Goal: Information Seeking & Learning: Learn about a topic

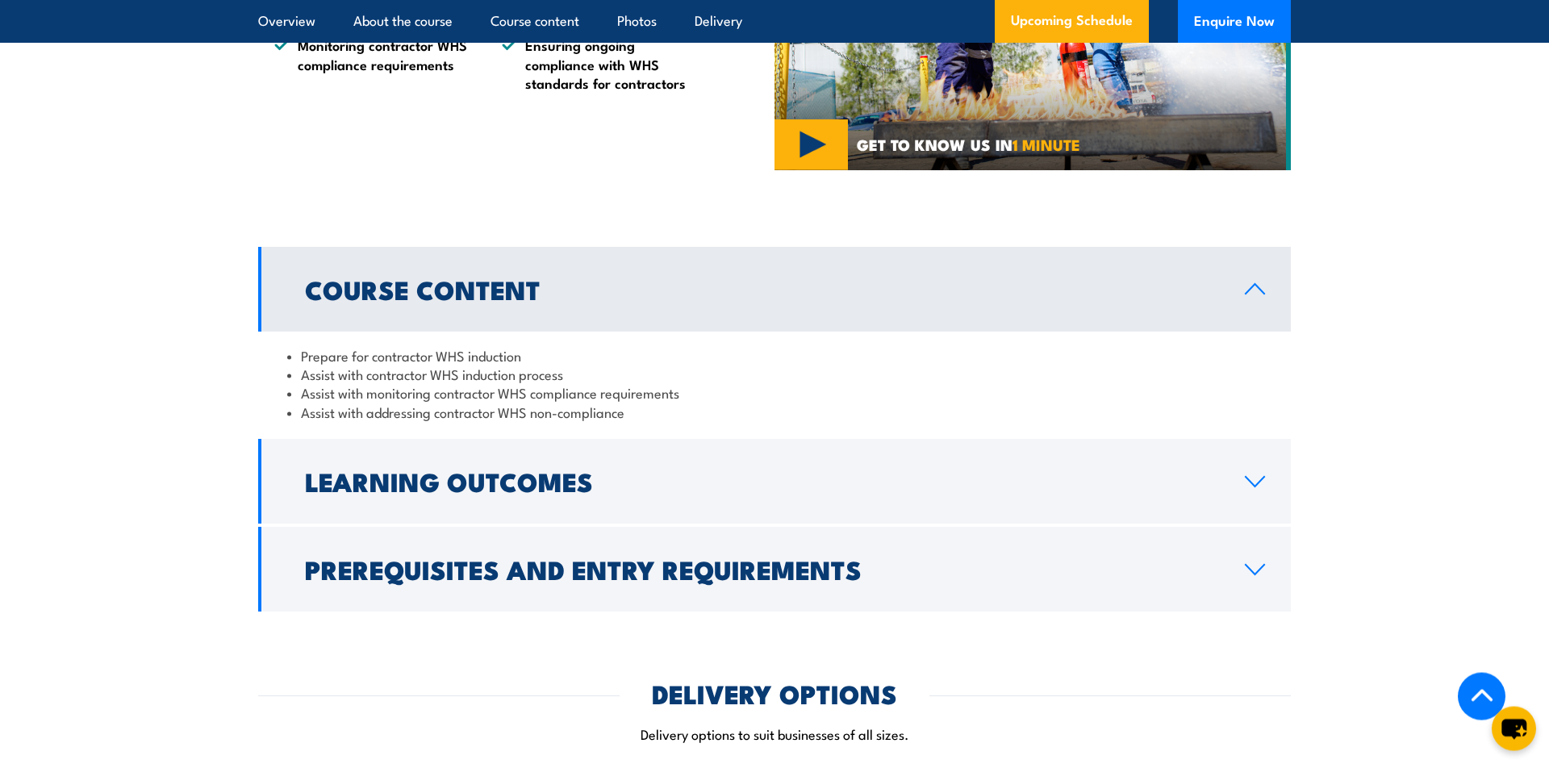
scroll to position [1234, 0]
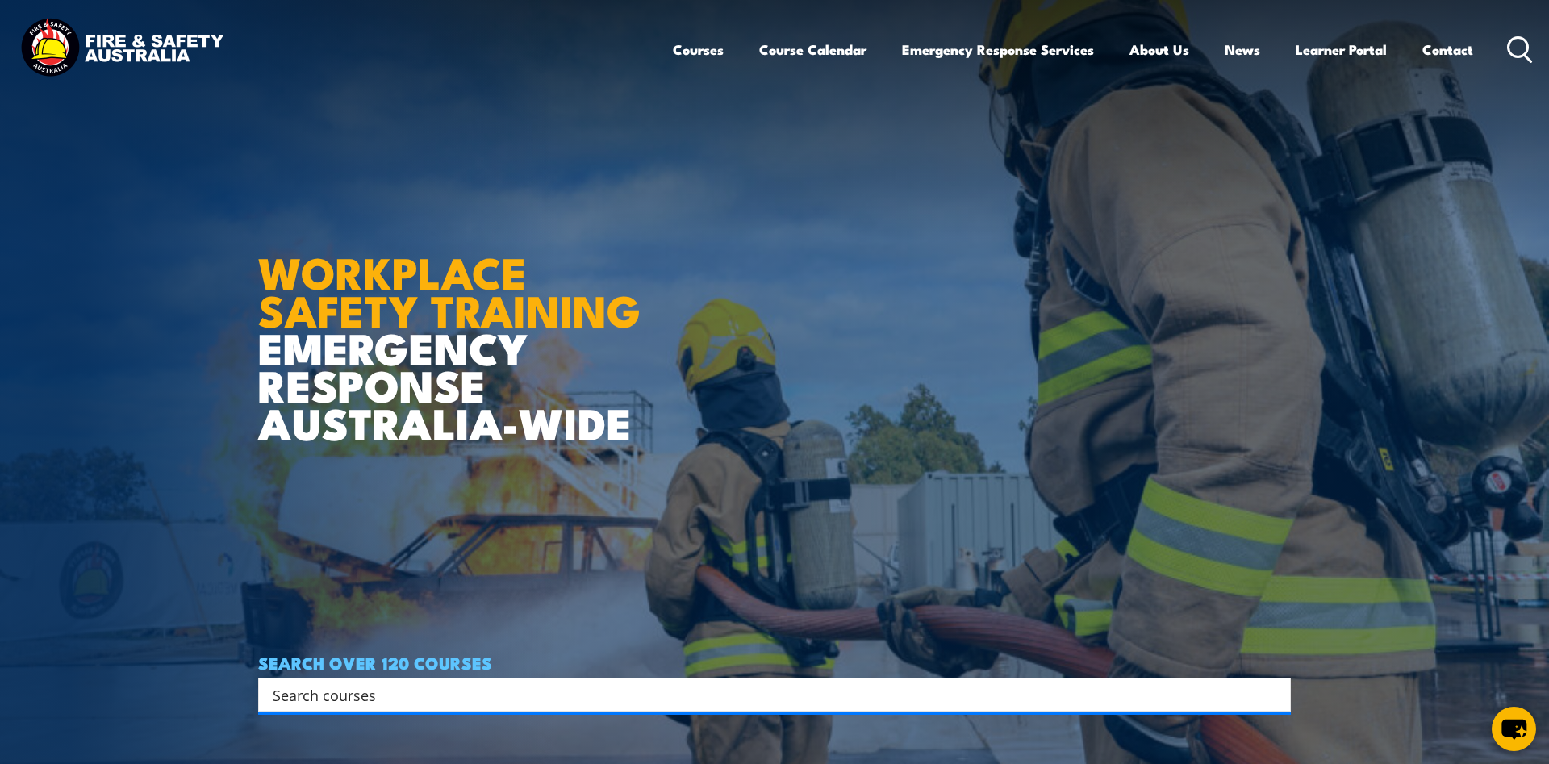
click at [356, 696] on input "Search input" at bounding box center [764, 695] width 983 height 24
paste input "BSBWHS413 – Contribute to implementation and maintenance of WHS consultation an…"
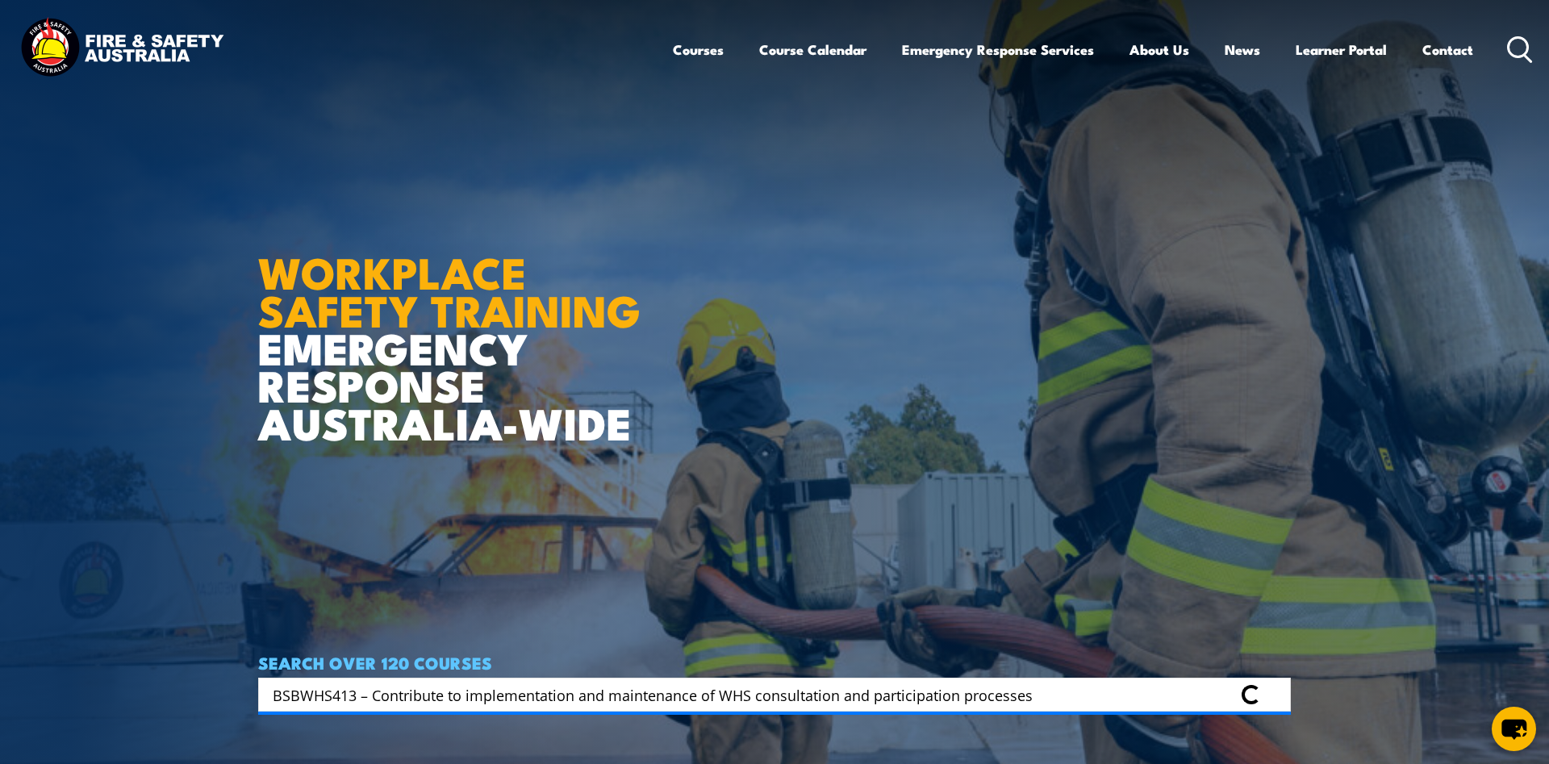
type input "BSBWHS413 – Contribute to implementation and maintenance of WHS consultation an…"
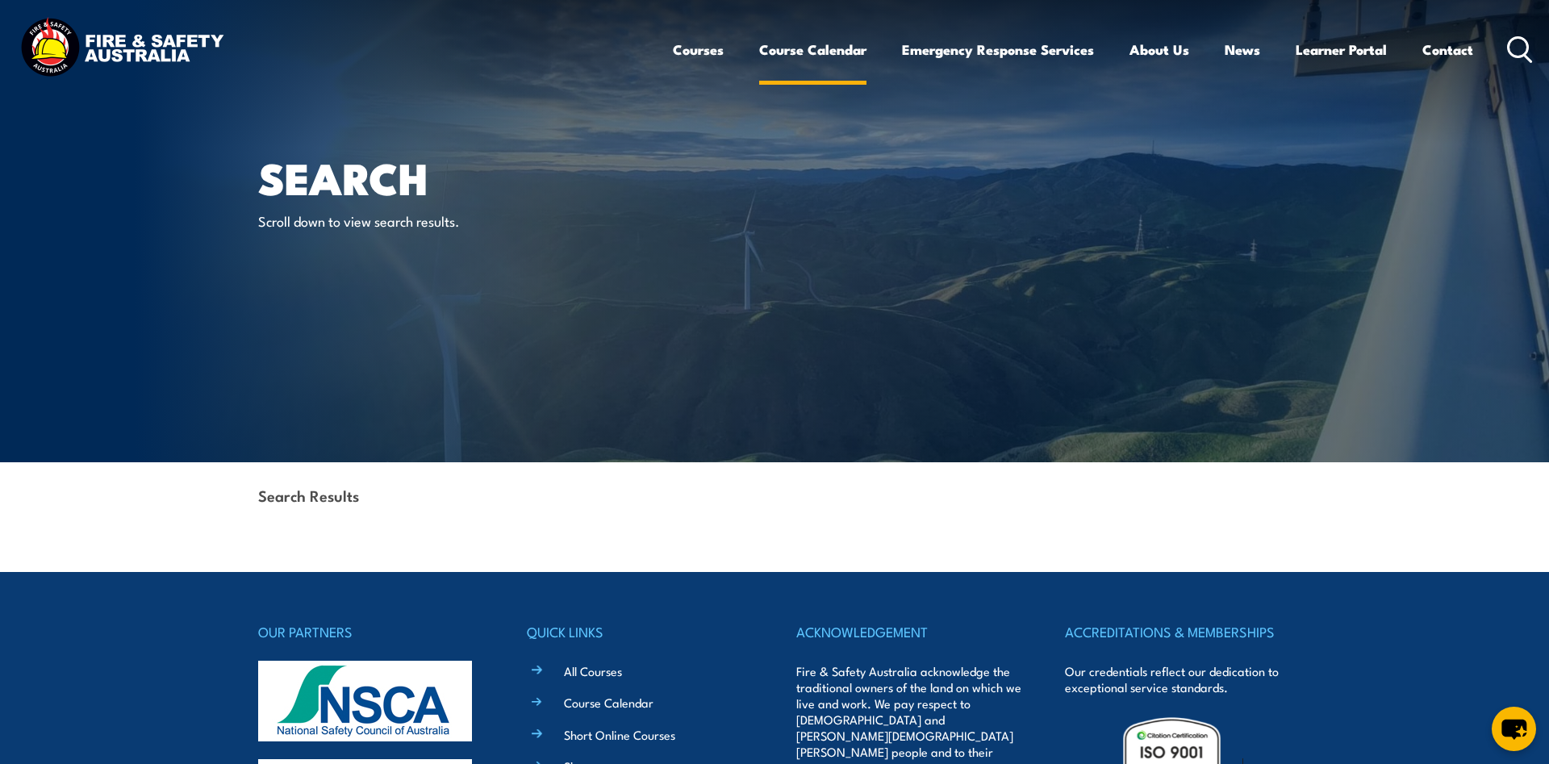
click at [800, 50] on link "Course Calendar" at bounding box center [812, 49] width 107 height 43
click at [826, 56] on link "Course Calendar" at bounding box center [812, 49] width 107 height 43
click at [809, 44] on link "Course Calendar" at bounding box center [812, 49] width 107 height 43
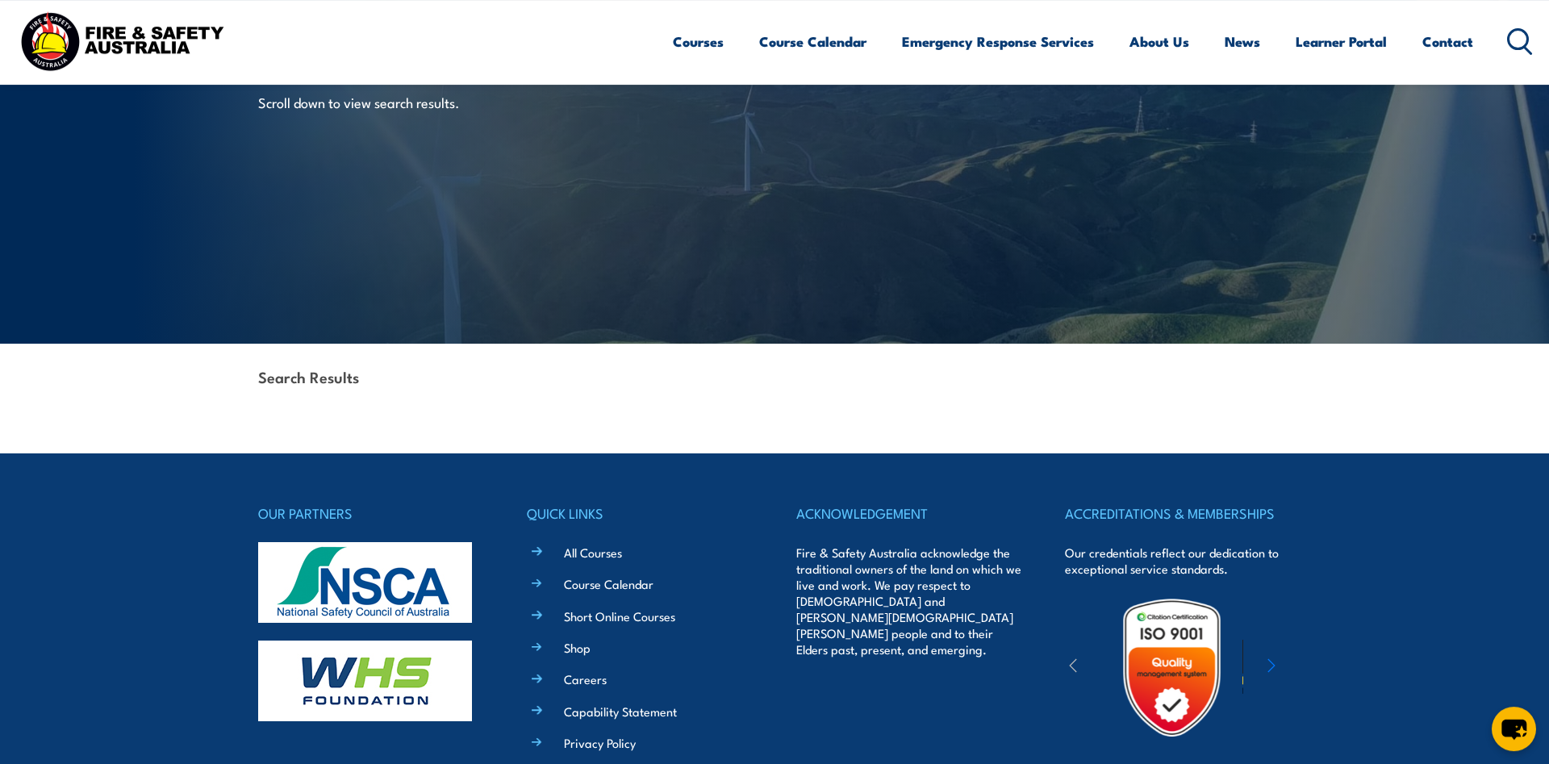
scroll to position [165, 0]
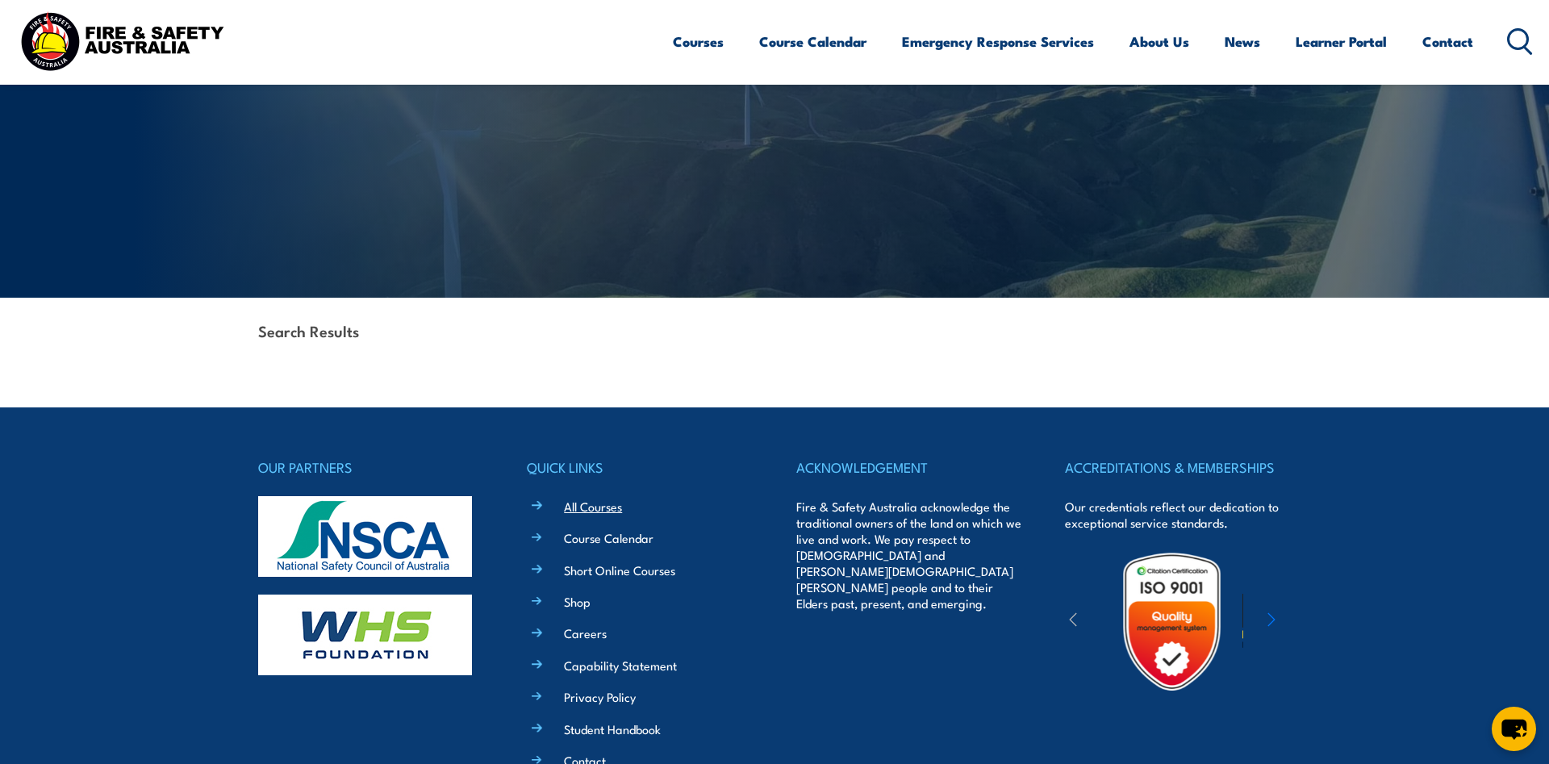
click at [587, 506] on link "All Courses" at bounding box center [593, 506] width 58 height 17
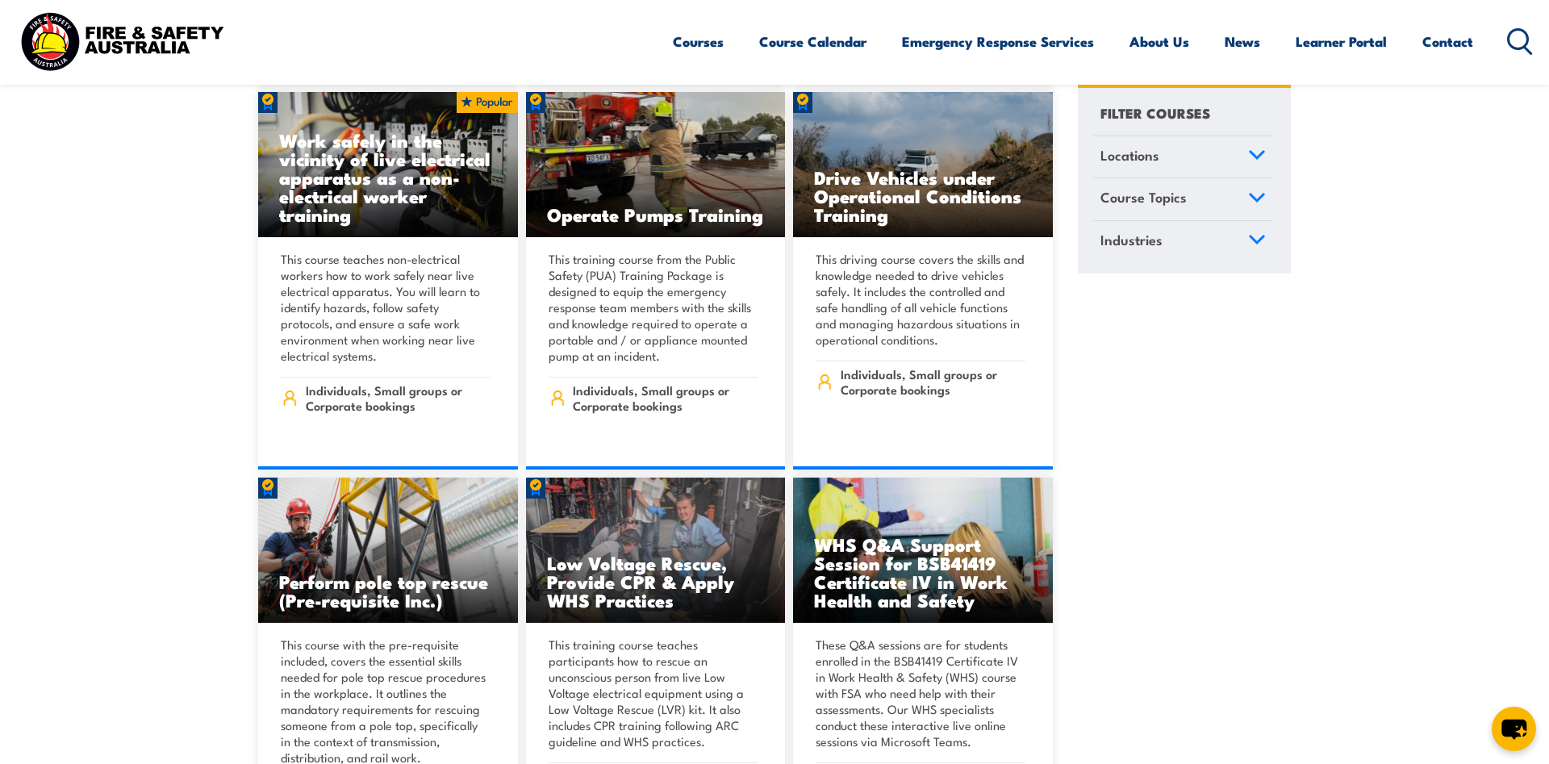
scroll to position [4444, 0]
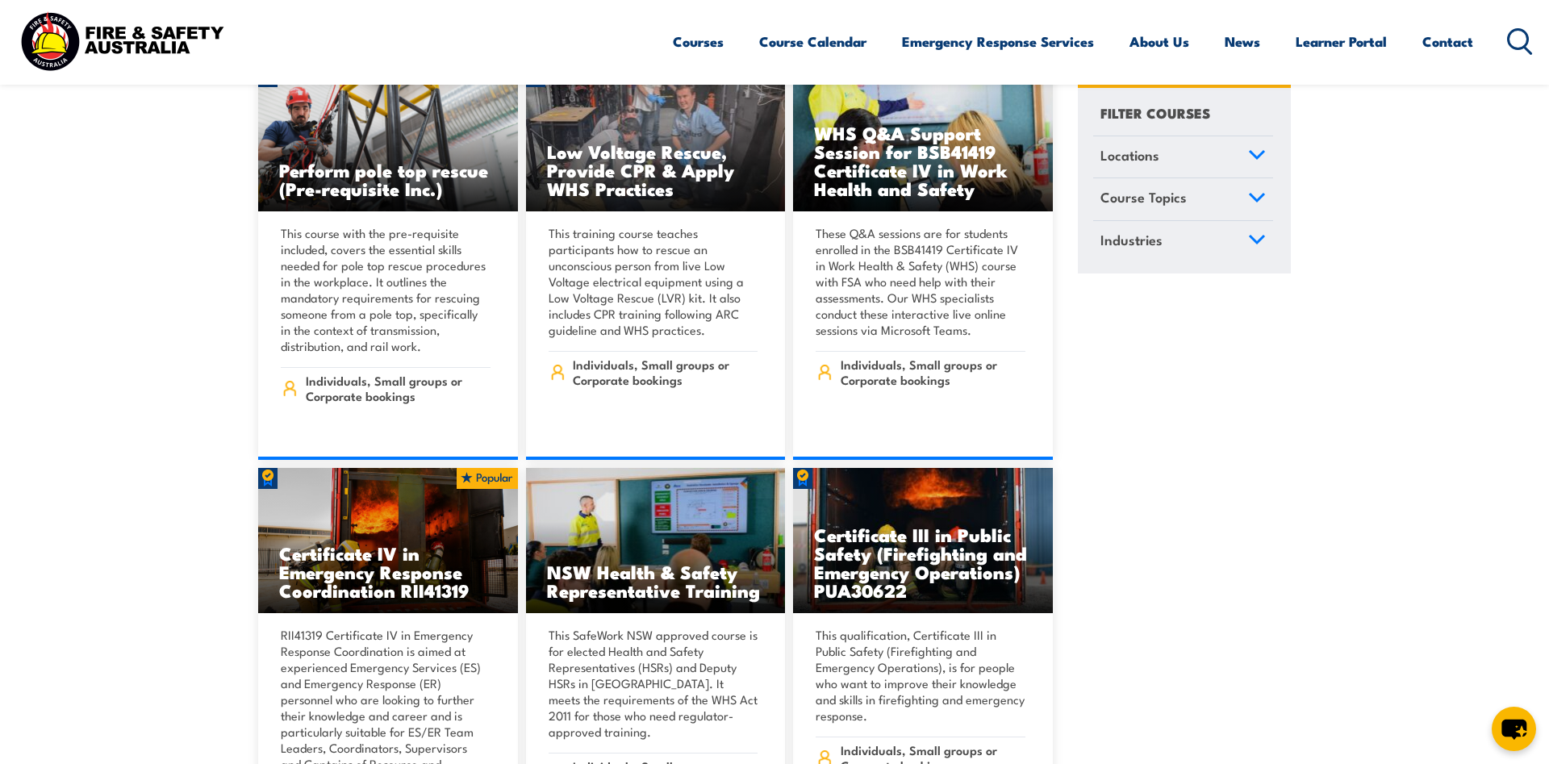
click at [1248, 193] on icon at bounding box center [1257, 197] width 18 height 11
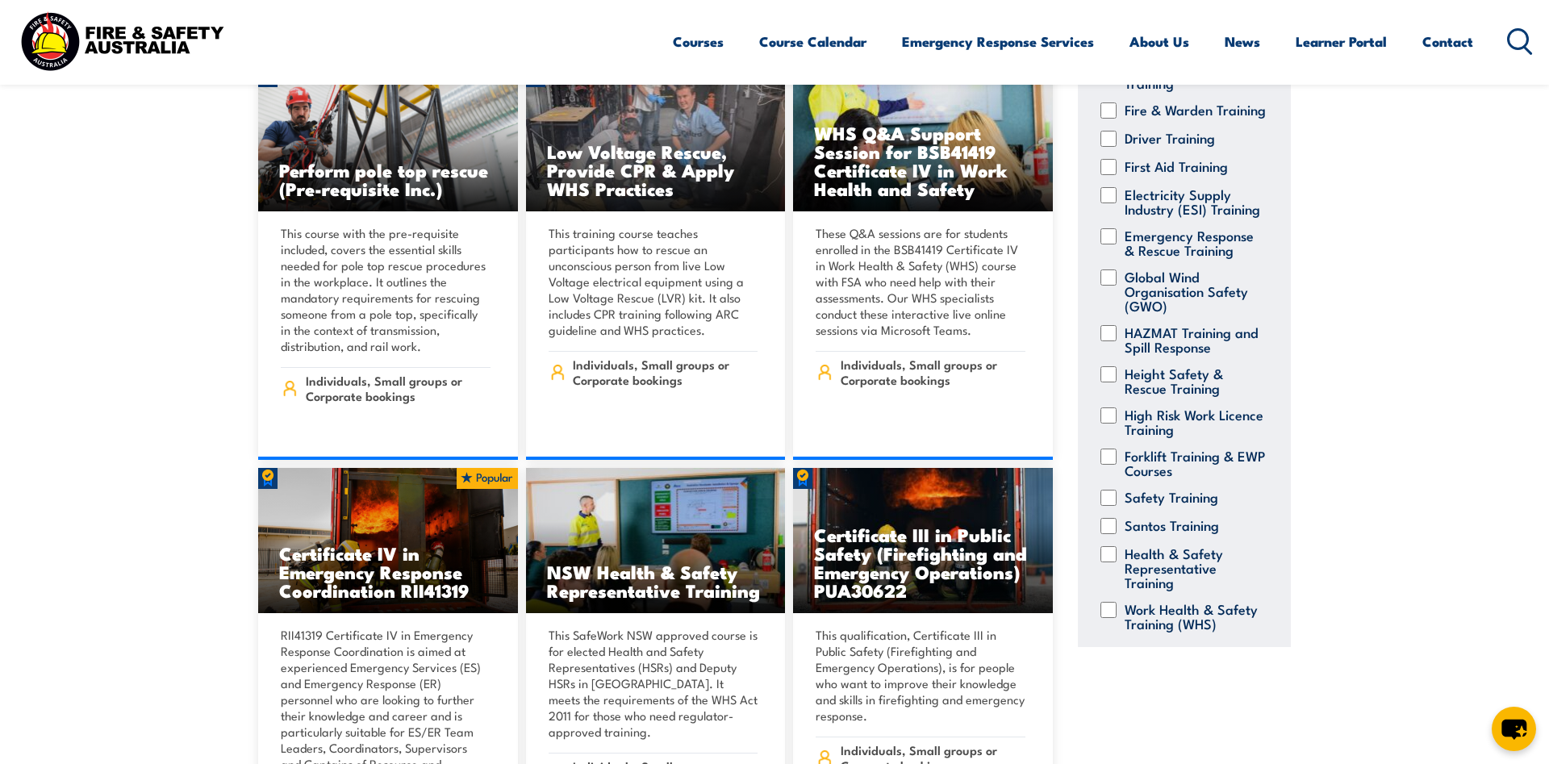
scroll to position [261, 0]
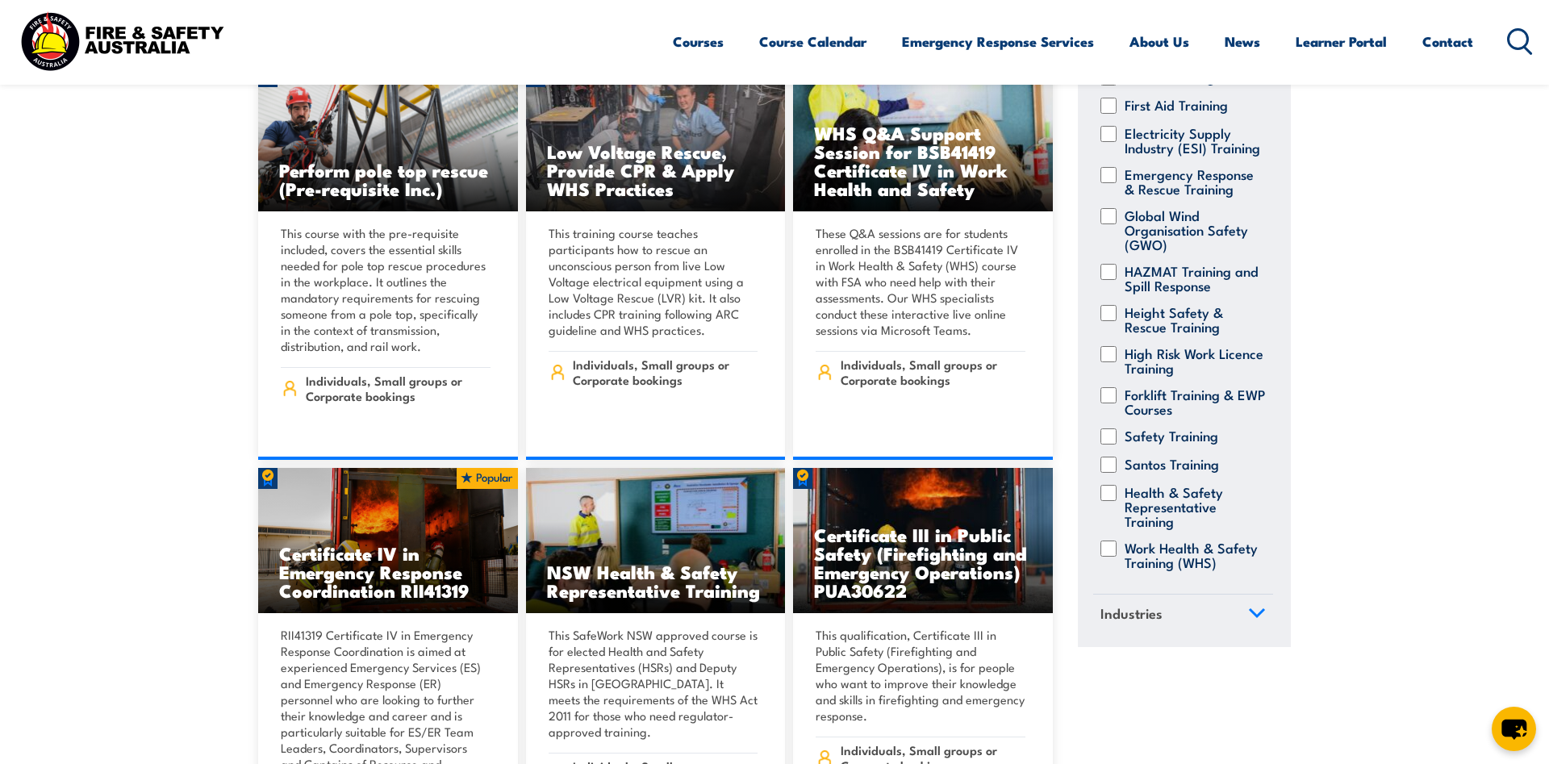
click at [1117, 552] on div "Work Health & Safety Training (WHS)" at bounding box center [1183, 555] width 180 height 29
click at [1110, 552] on input "Work Health & Safety Training (WHS)" at bounding box center [1109, 549] width 16 height 16
checkbox input "true"
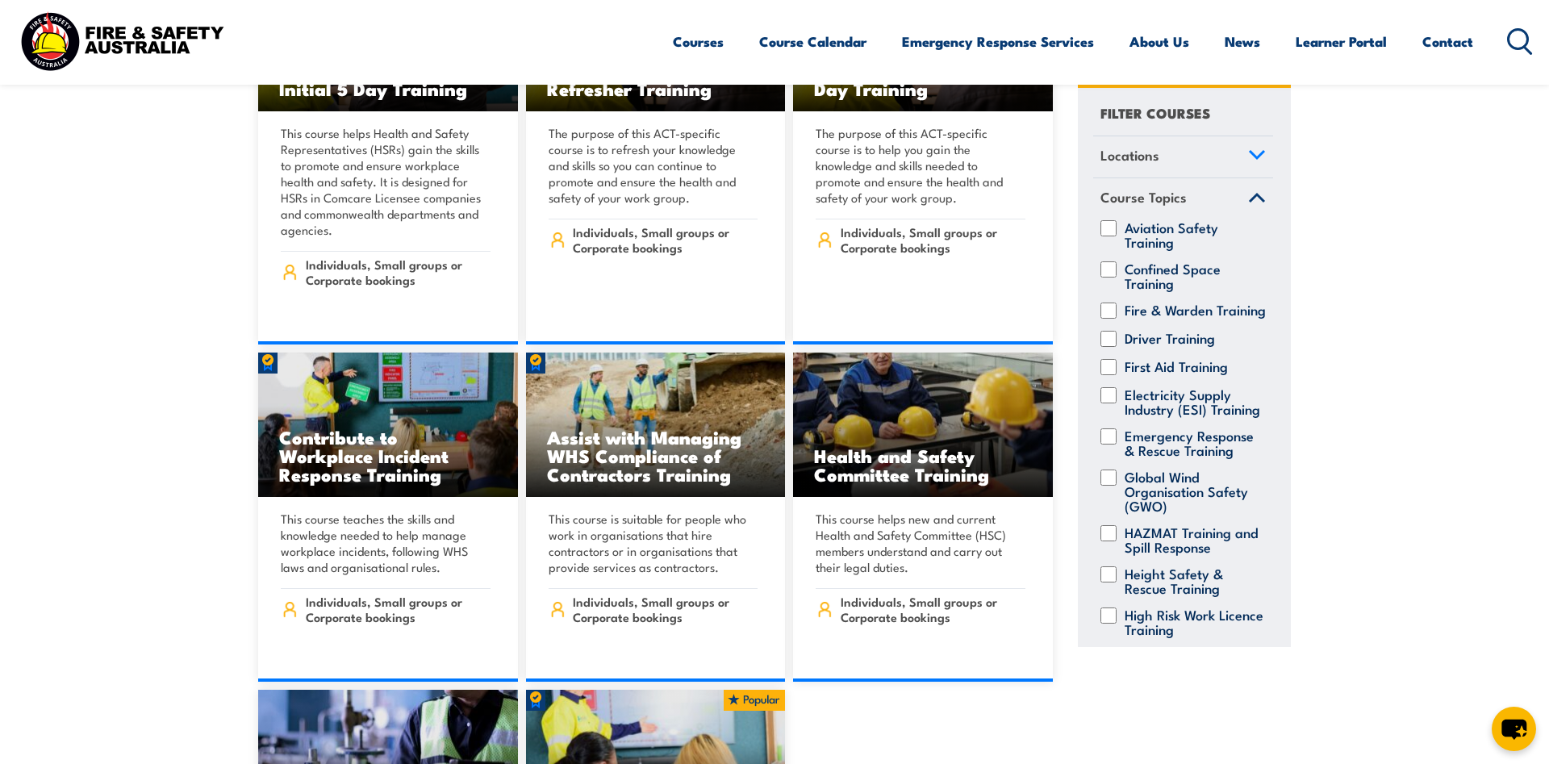
scroll to position [2798, 0]
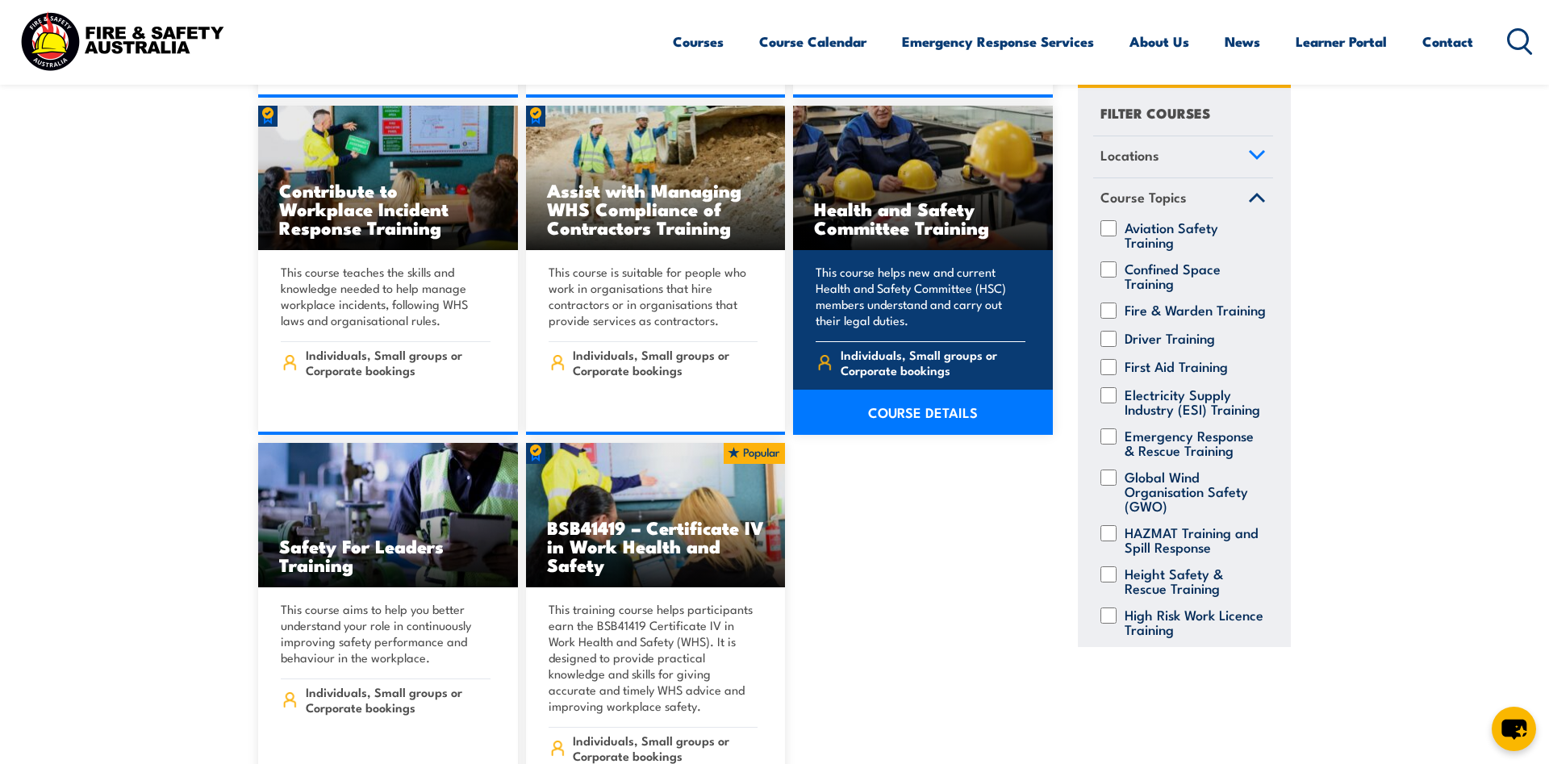
click at [937, 199] on h3 "Health and Safety Committee Training" at bounding box center [923, 217] width 218 height 37
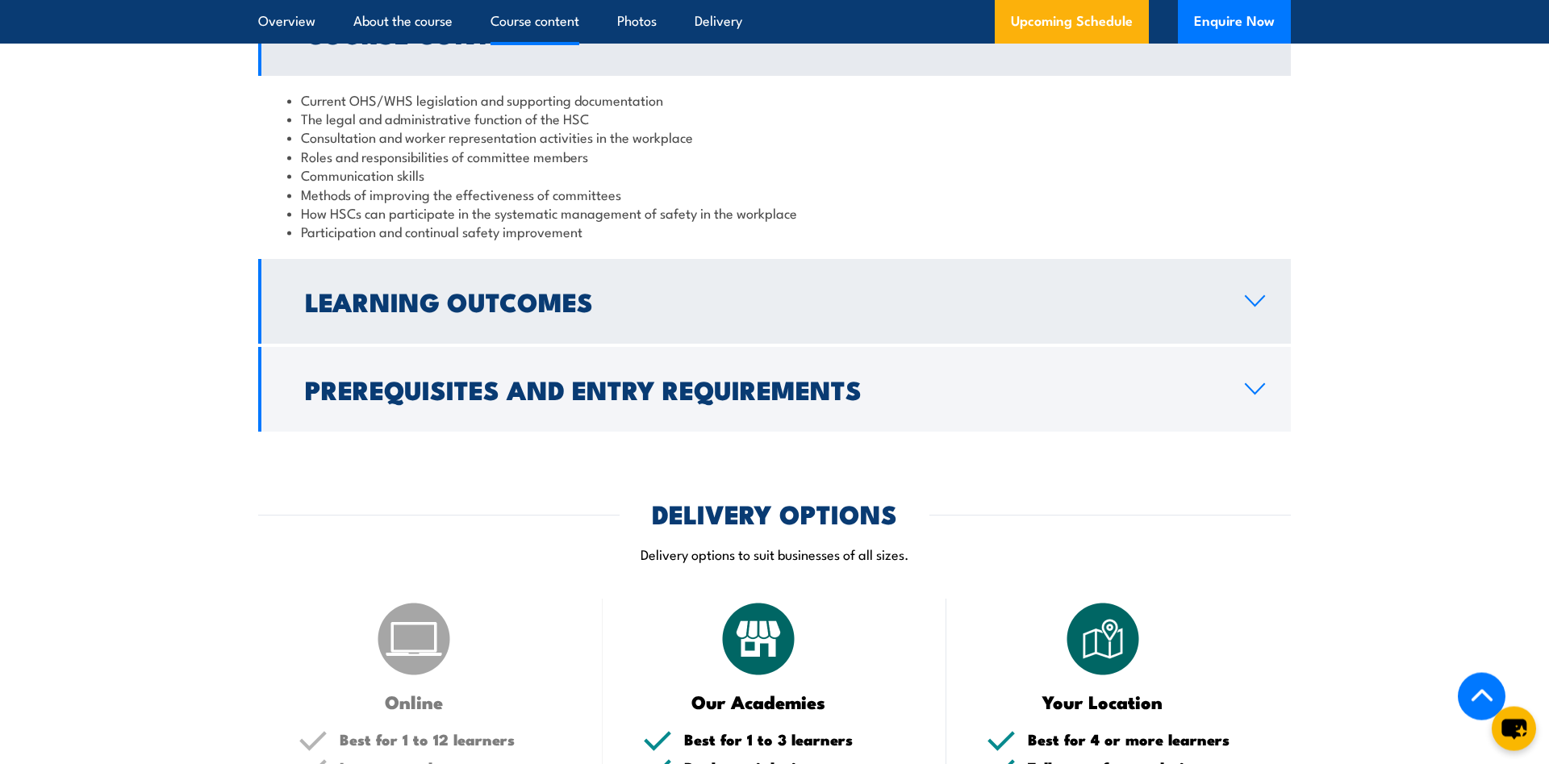
scroll to position [1481, 0]
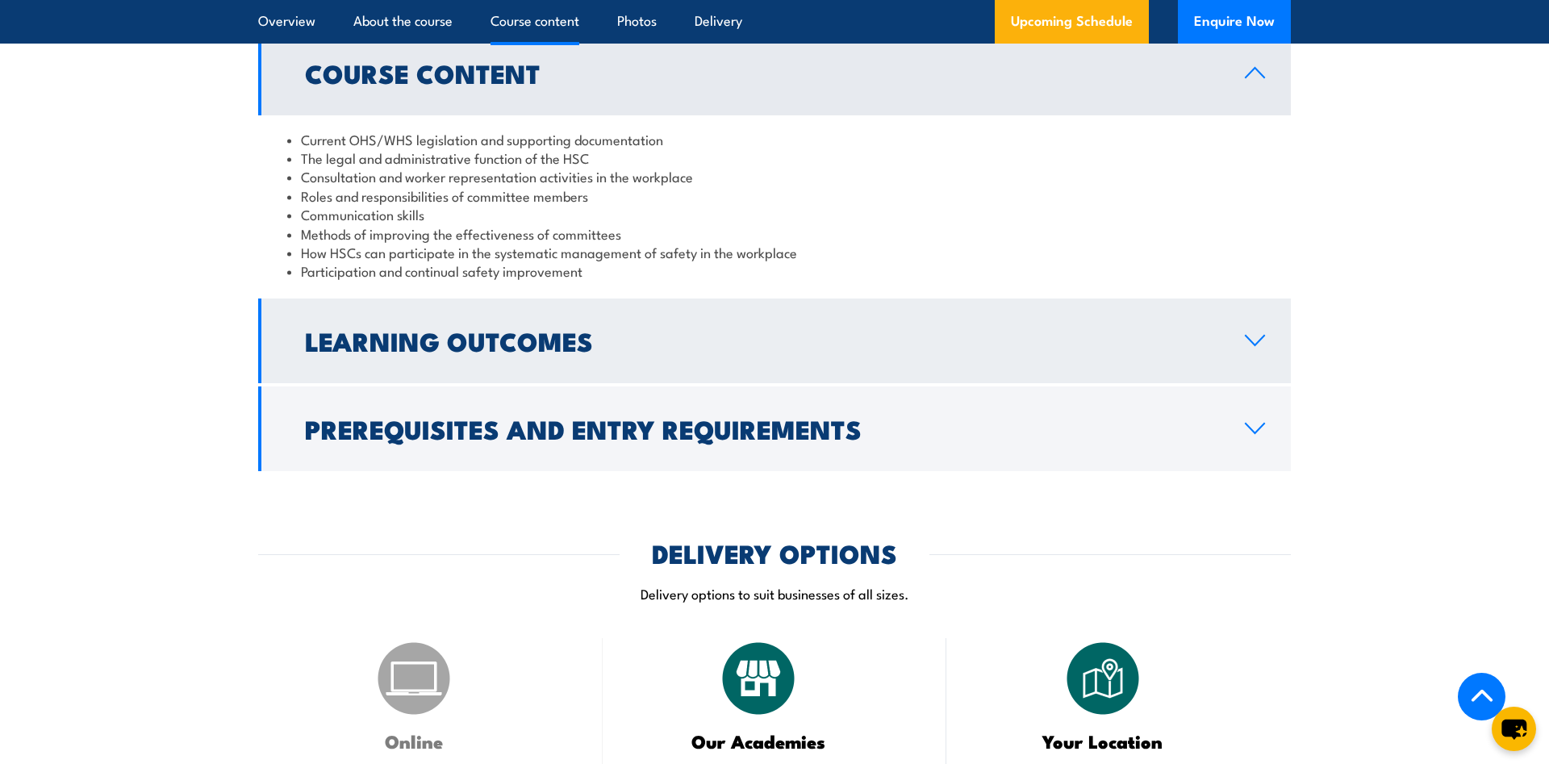
click at [688, 345] on h2 "Learning Outcomes" at bounding box center [762, 340] width 914 height 23
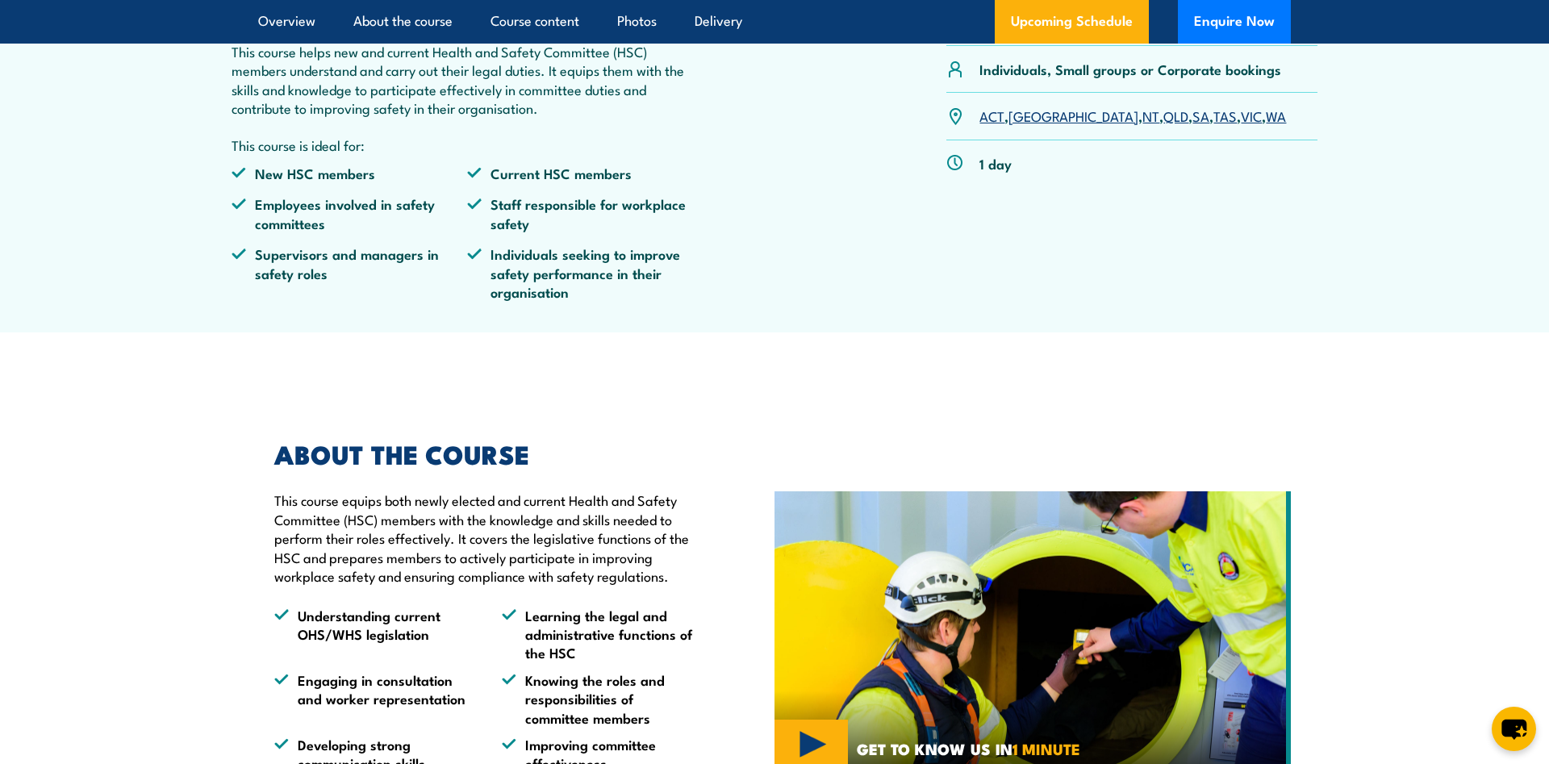
scroll to position [0, 0]
